Goal: Task Accomplishment & Management: Use online tool/utility

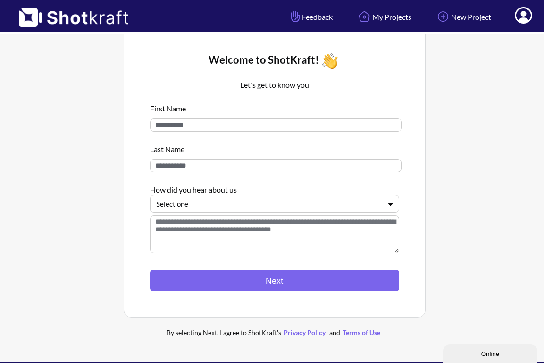
scroll to position [9, 0]
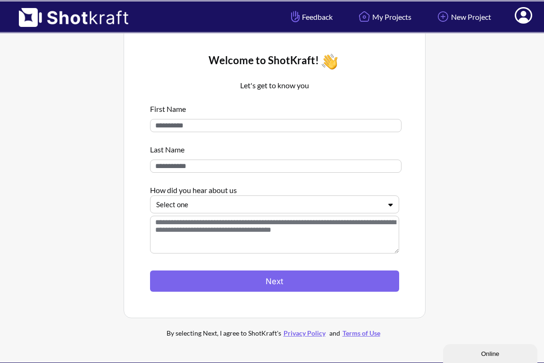
click at [280, 125] on input at bounding box center [275, 125] width 251 height 13
type input "********"
click at [269, 167] on input at bounding box center [275, 165] width 251 height 13
type input "*******"
click at [251, 205] on div at bounding box center [269, 204] width 226 height 11
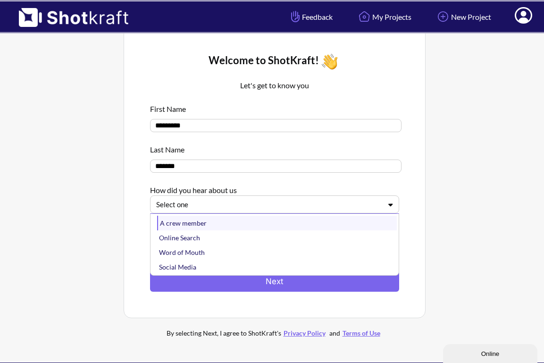
click at [240, 228] on div "A crew member" at bounding box center [277, 223] width 240 height 15
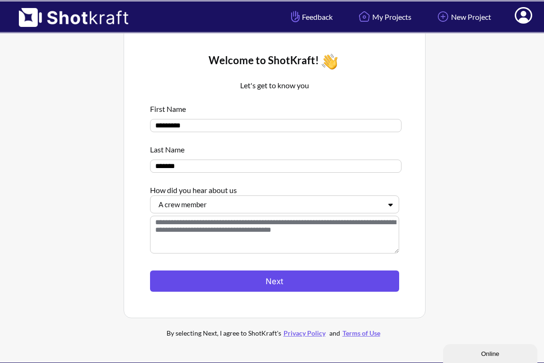
click at [247, 285] on button "Next" at bounding box center [274, 280] width 249 height 21
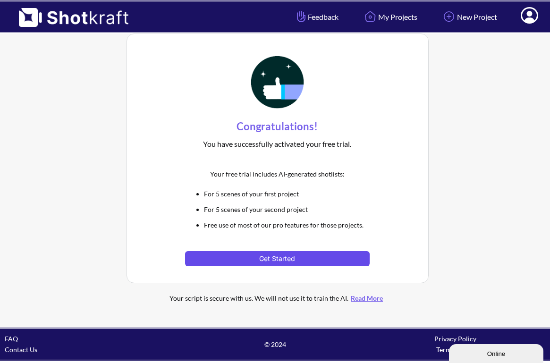
click at [246, 260] on button "Get Started" at bounding box center [277, 258] width 184 height 15
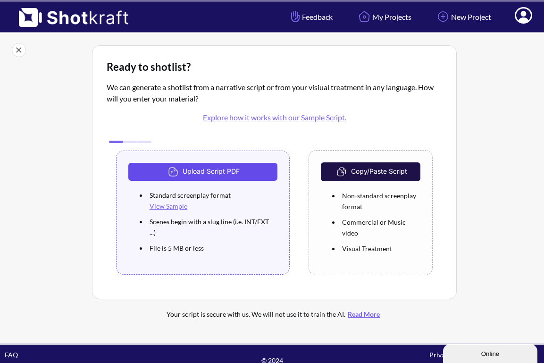
click at [250, 169] on button "Upload Script PDF" at bounding box center [202, 172] width 149 height 18
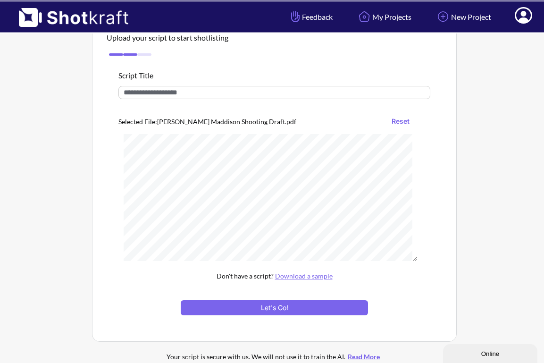
scroll to position [50, 0]
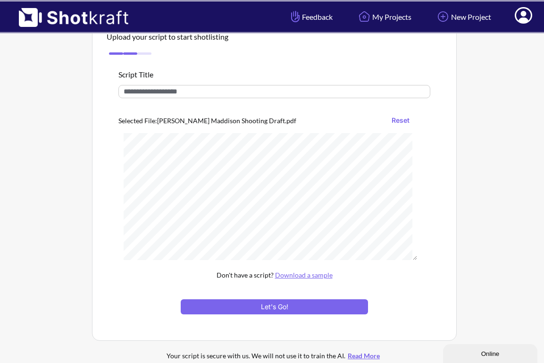
click at [330, 92] on input "text" at bounding box center [274, 91] width 312 height 13
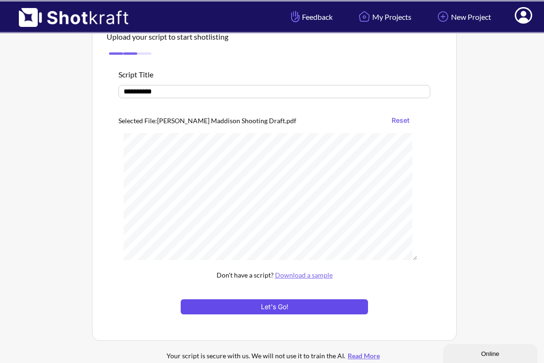
type input "*********"
click at [273, 307] on button "Let's Go!" at bounding box center [274, 306] width 187 height 15
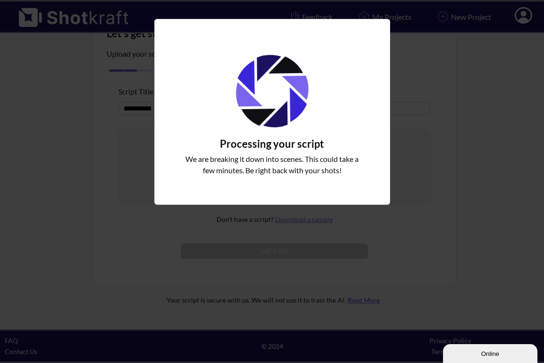
scroll to position [34, 0]
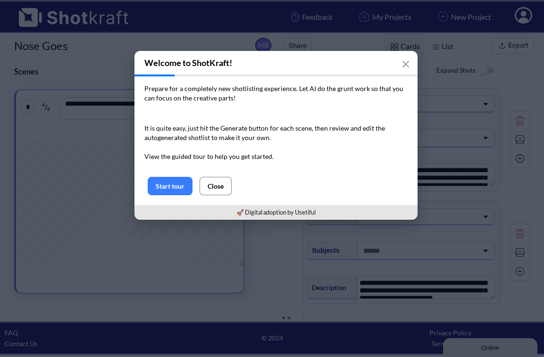
click at [213, 183] on button "Close" at bounding box center [216, 186] width 32 height 18
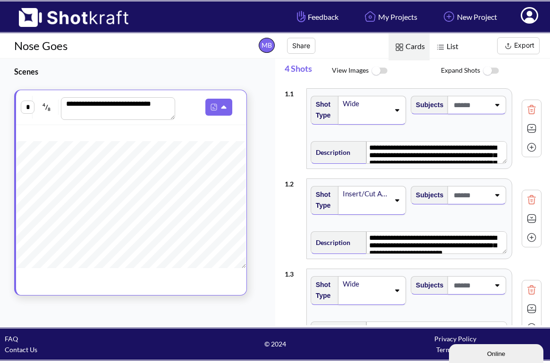
click at [451, 113] on span at bounding box center [470, 105] width 38 height 16
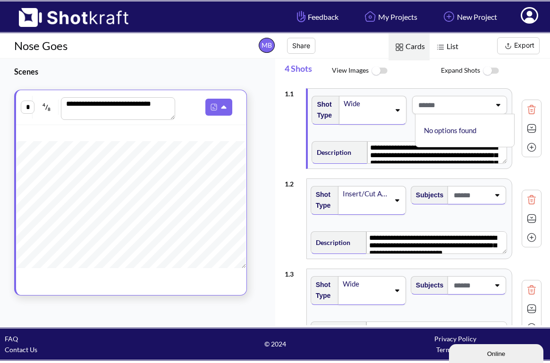
click at [416, 113] on span at bounding box center [453, 105] width 75 height 16
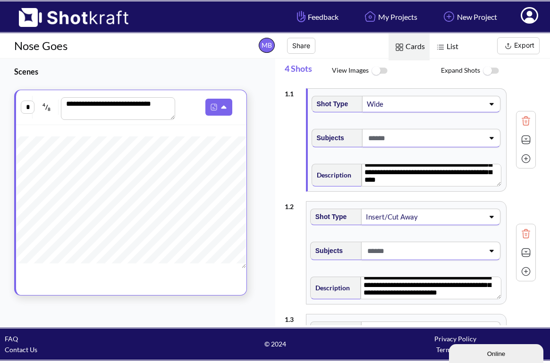
click at [487, 72] on img at bounding box center [490, 71] width 21 height 20
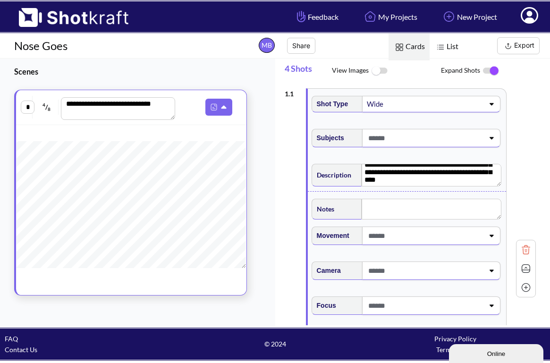
click at [445, 46] on img at bounding box center [440, 47] width 12 height 12
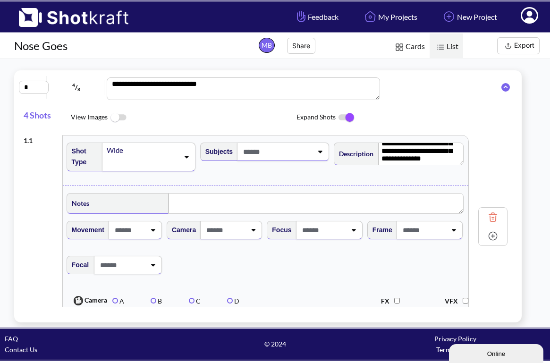
click at [510, 47] on img at bounding box center [508, 46] width 12 height 12
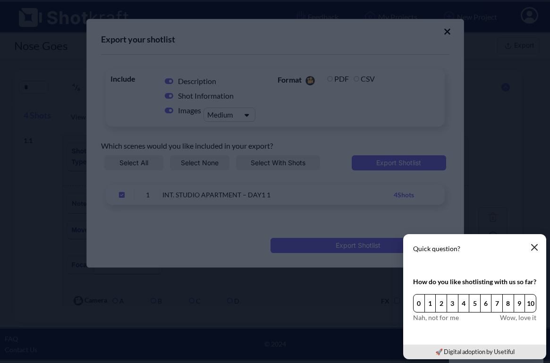
click at [538, 246] on button "button" at bounding box center [534, 247] width 19 height 19
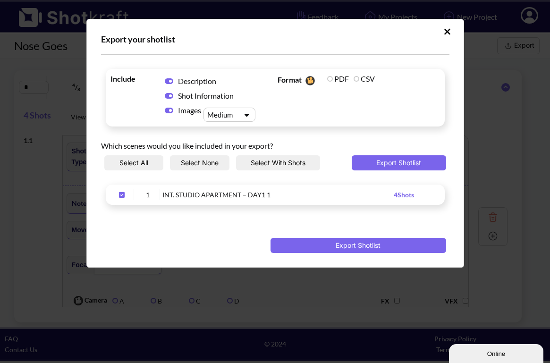
click at [446, 33] on icon "Upload Script" at bounding box center [447, 31] width 7 height 9
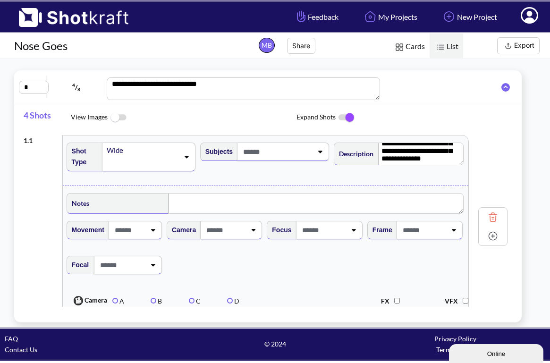
scroll to position [42, 0]
